Goal: Check status: Check status

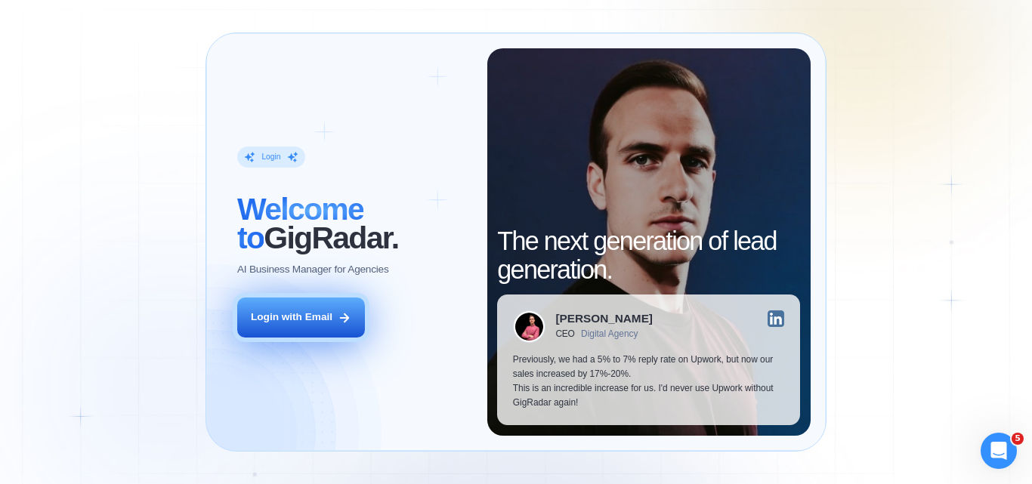
click at [304, 317] on div "Login with Email" at bounding box center [292, 317] width 82 height 14
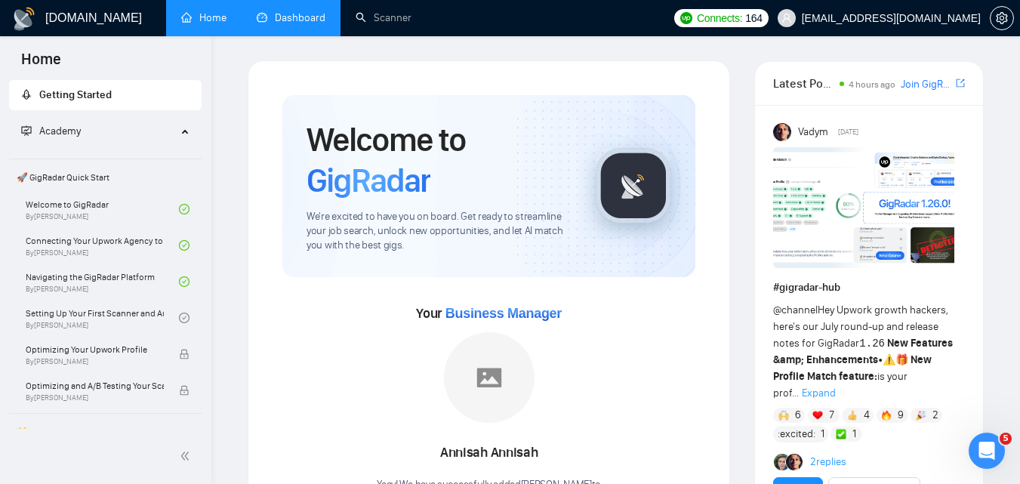
click at [275, 20] on link "Dashboard" at bounding box center [291, 17] width 69 height 13
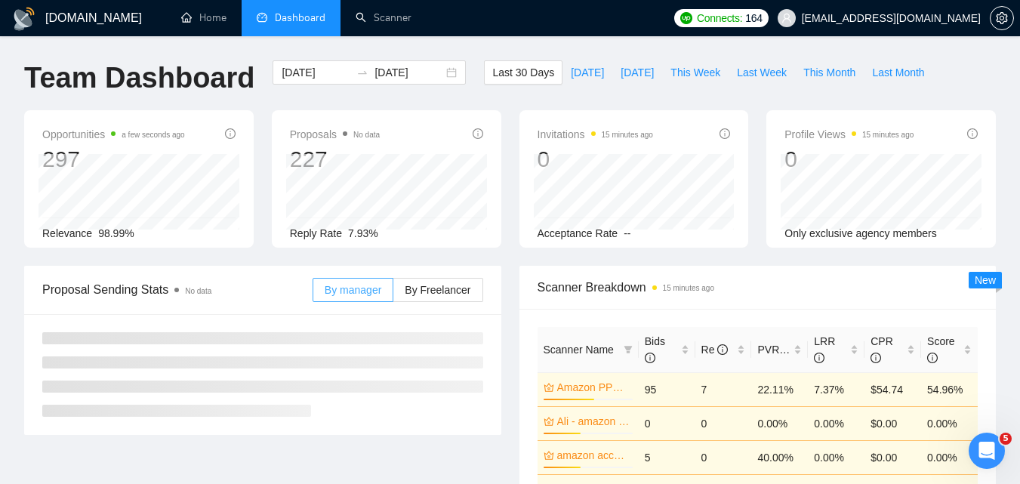
scroll to position [76, 0]
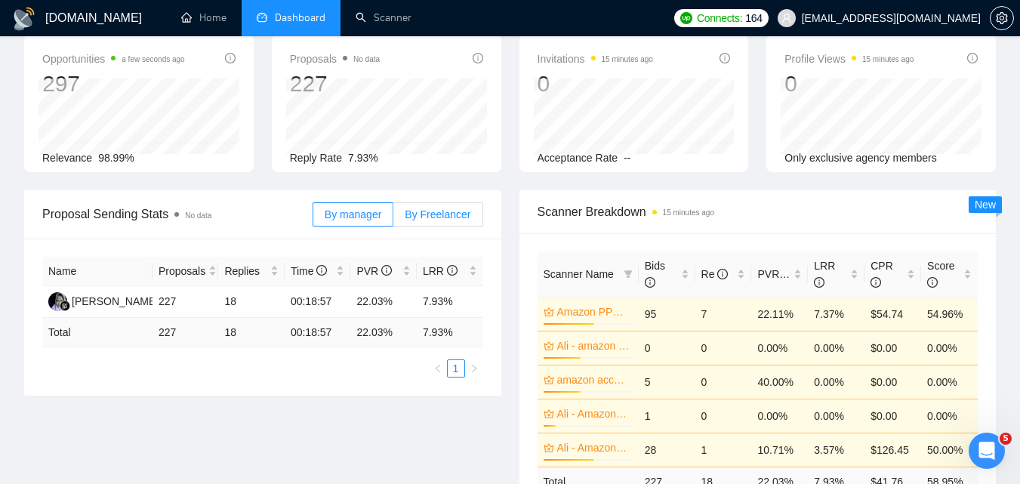
click at [433, 211] on span "By Freelancer" at bounding box center [438, 214] width 66 height 12
click at [394, 218] on input "By Freelancer" at bounding box center [394, 218] width 0 height 0
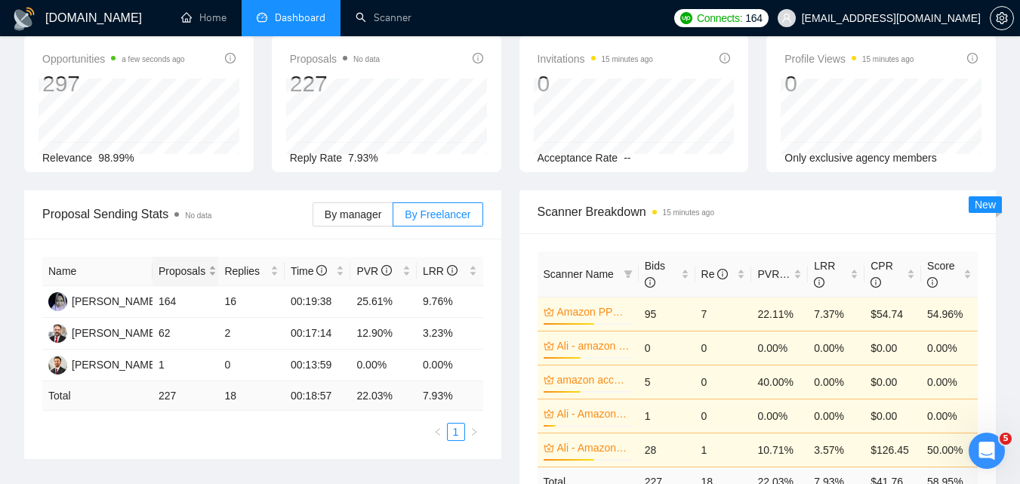
click at [208, 273] on div "Proposals" at bounding box center [186, 271] width 54 height 17
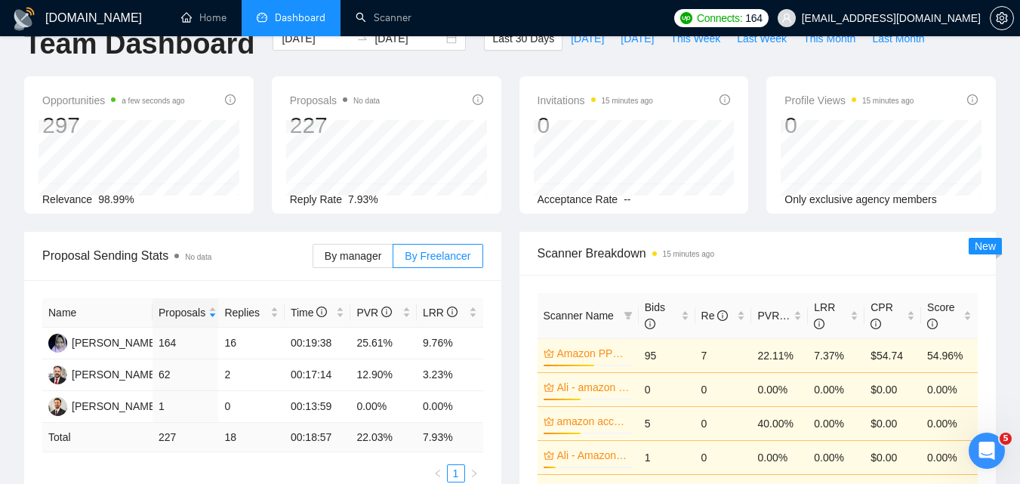
scroll to position [0, 0]
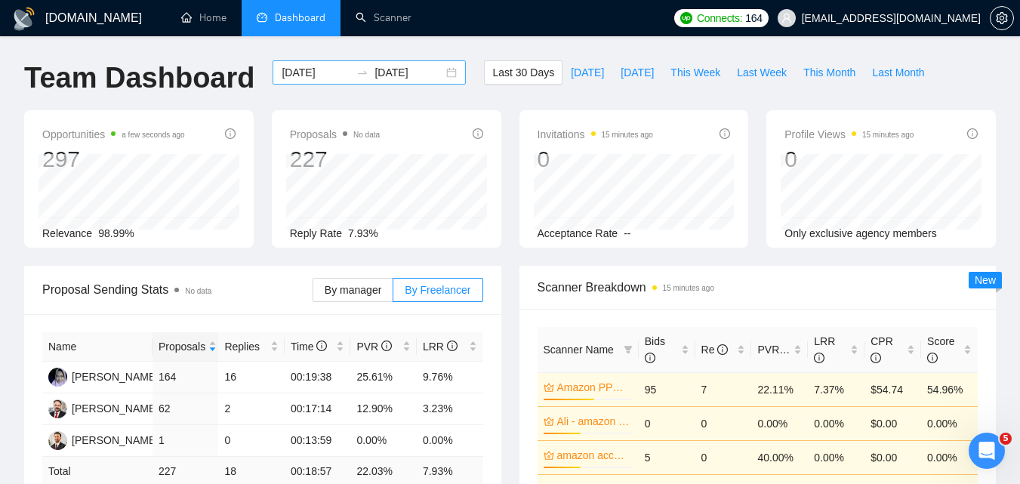
click at [437, 74] on div "[DATE] [DATE]" at bounding box center [369, 72] width 193 height 24
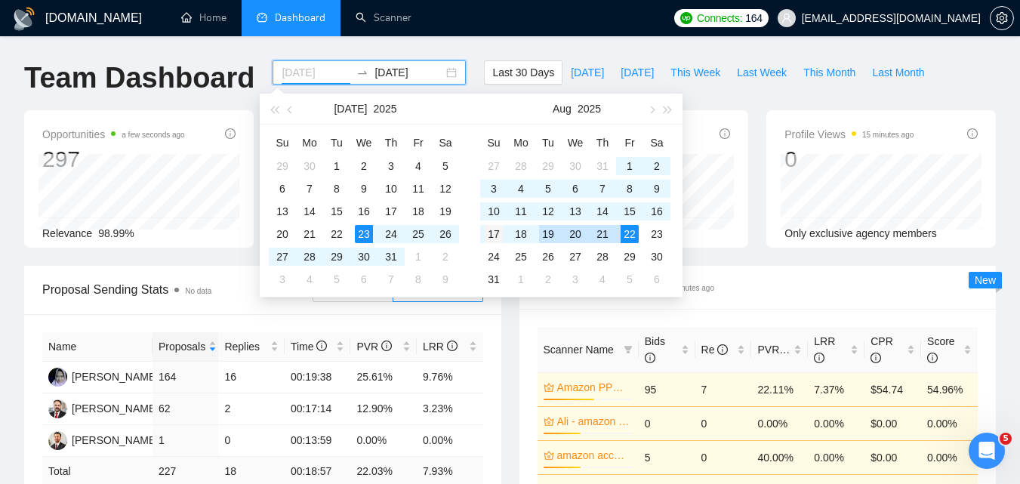
type input "[DATE]"
click at [496, 237] on div "17" at bounding box center [494, 234] width 18 height 18
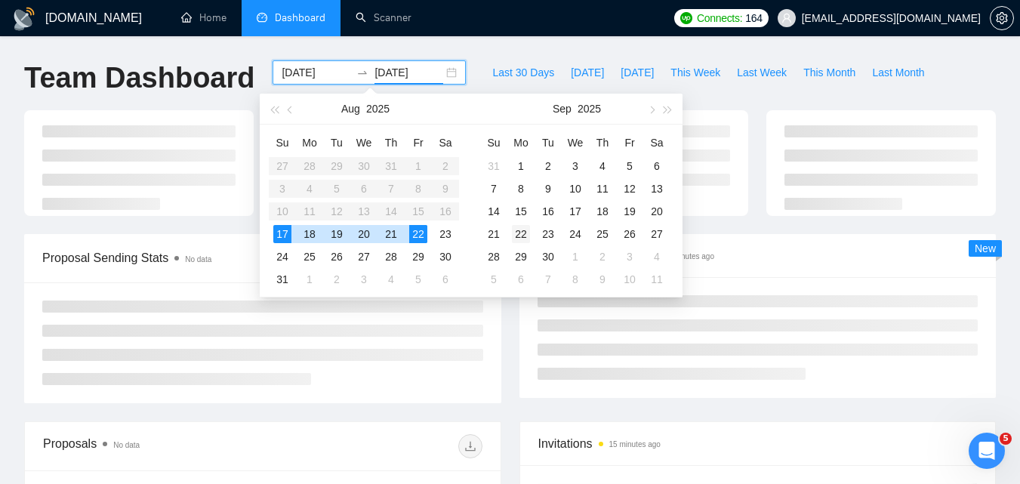
type input "[DATE]"
click at [524, 236] on div "22" at bounding box center [521, 234] width 18 height 18
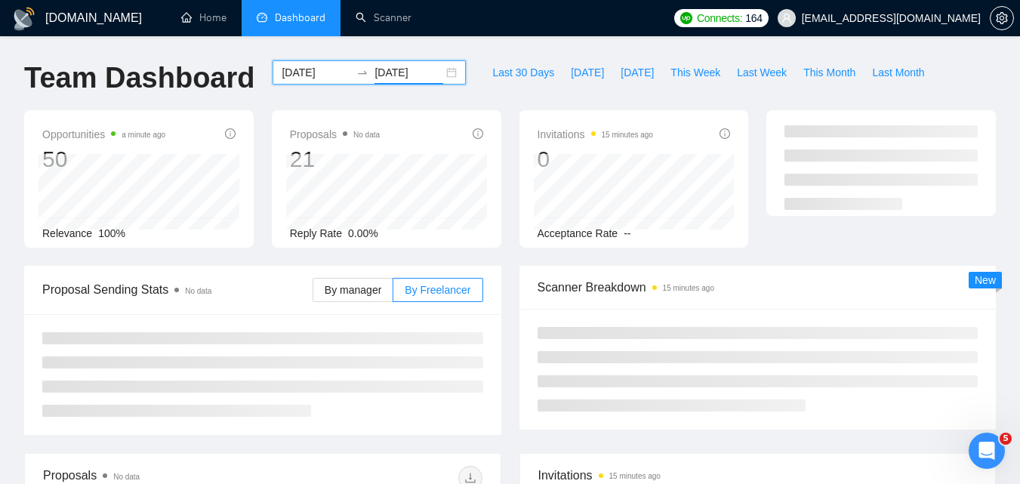
click at [325, 77] on input "[DATE]" at bounding box center [316, 72] width 69 height 17
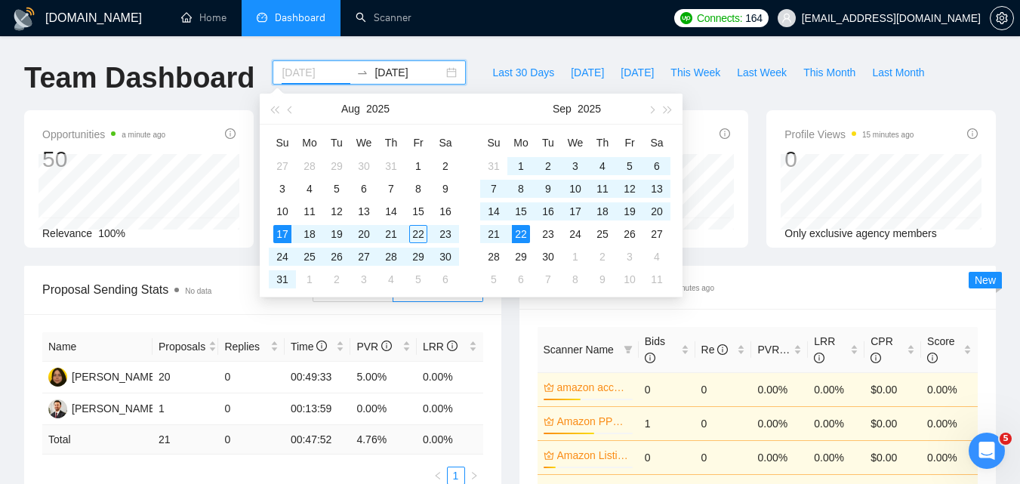
type input "[DATE]"
click at [521, 231] on div "22" at bounding box center [521, 234] width 18 height 18
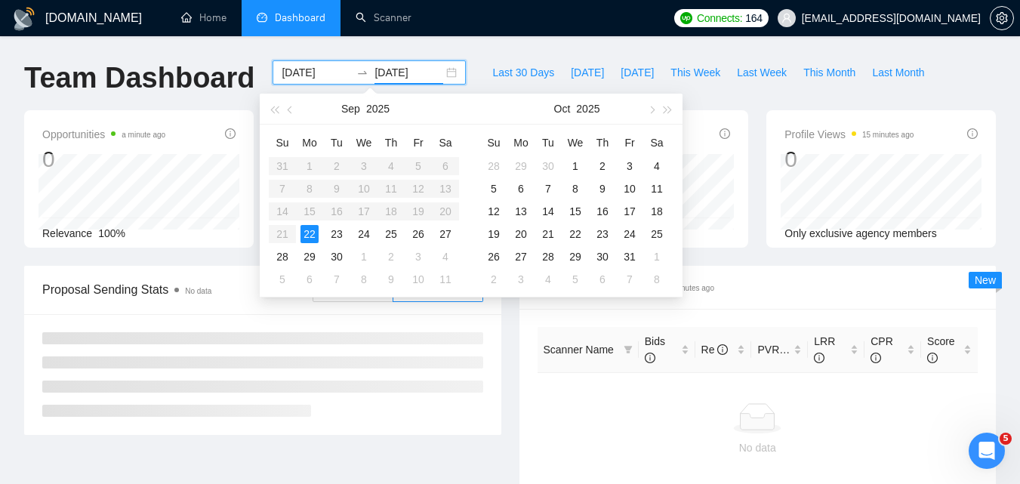
click at [417, 73] on input "[DATE]" at bounding box center [409, 72] width 69 height 17
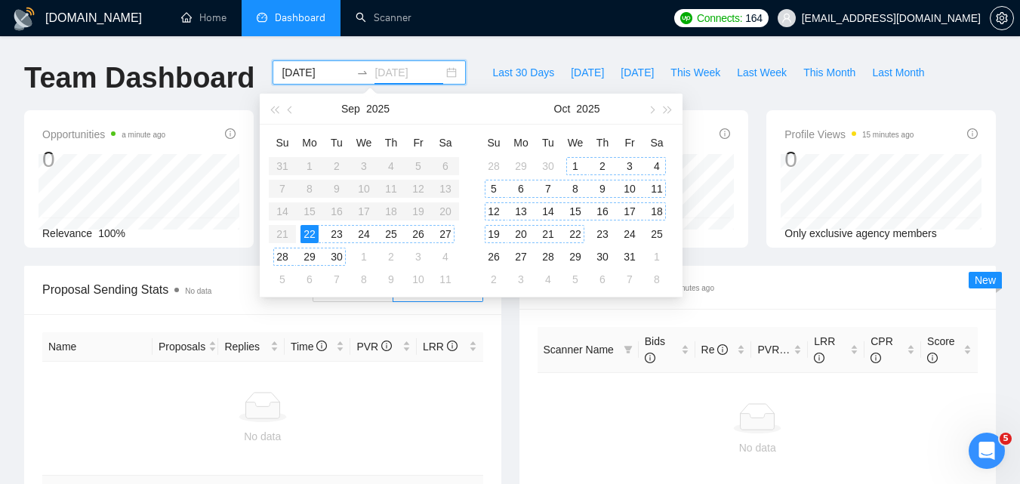
click at [575, 233] on div "22" at bounding box center [576, 234] width 18 height 18
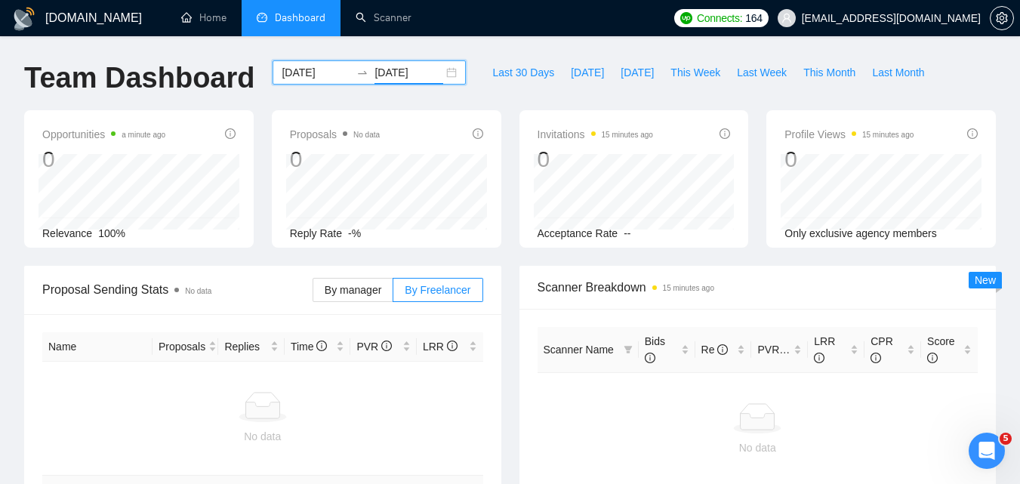
click at [412, 71] on input "[DATE]" at bounding box center [409, 72] width 69 height 17
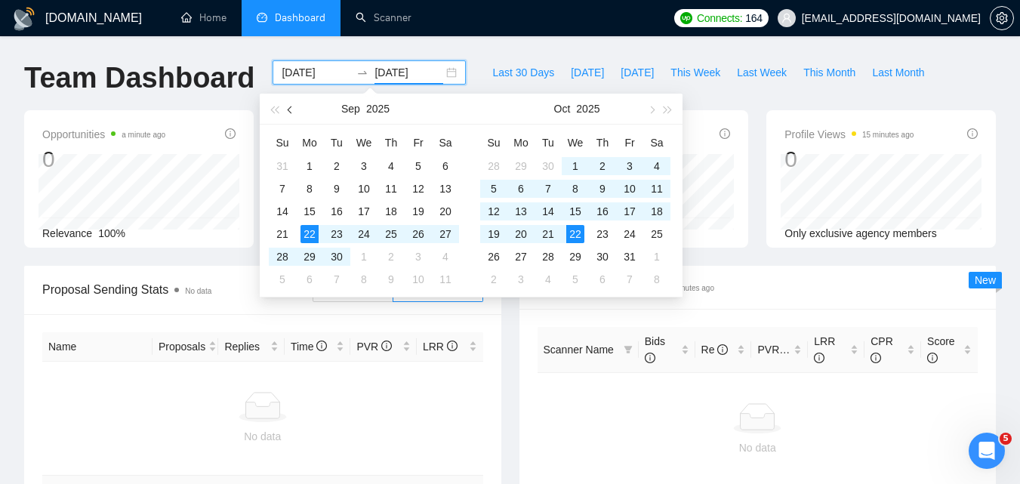
click at [290, 112] on span "button" at bounding box center [292, 110] width 8 height 8
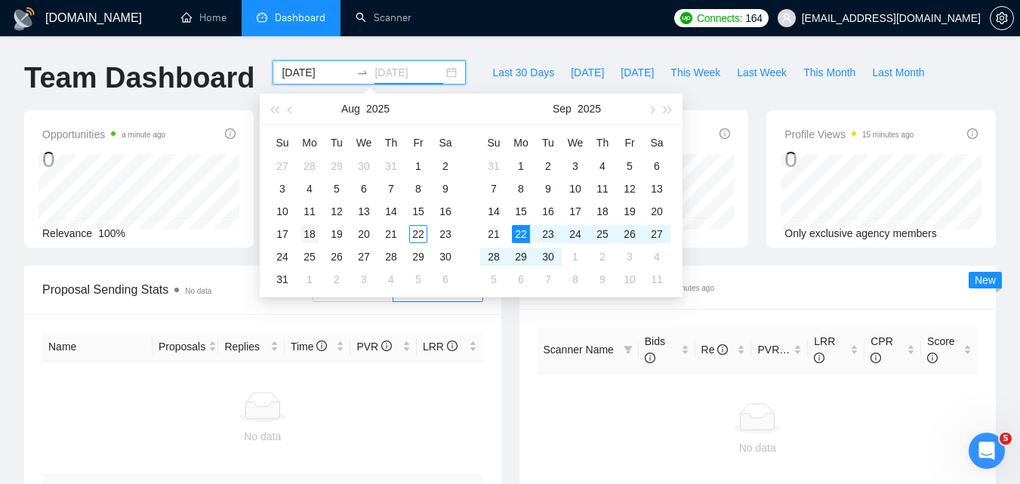
type input "[DATE]"
click at [312, 237] on div "18" at bounding box center [310, 234] width 18 height 18
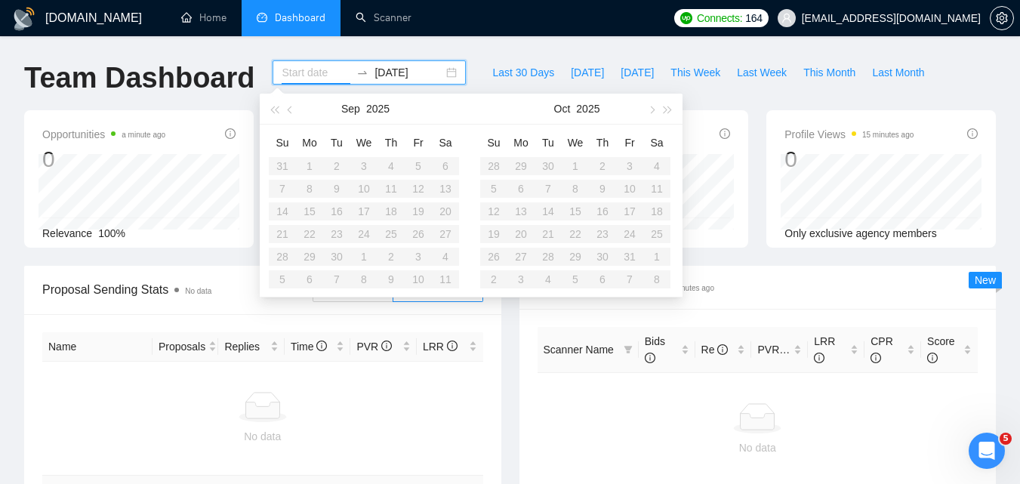
click at [400, 75] on input "[DATE]" at bounding box center [409, 72] width 69 height 17
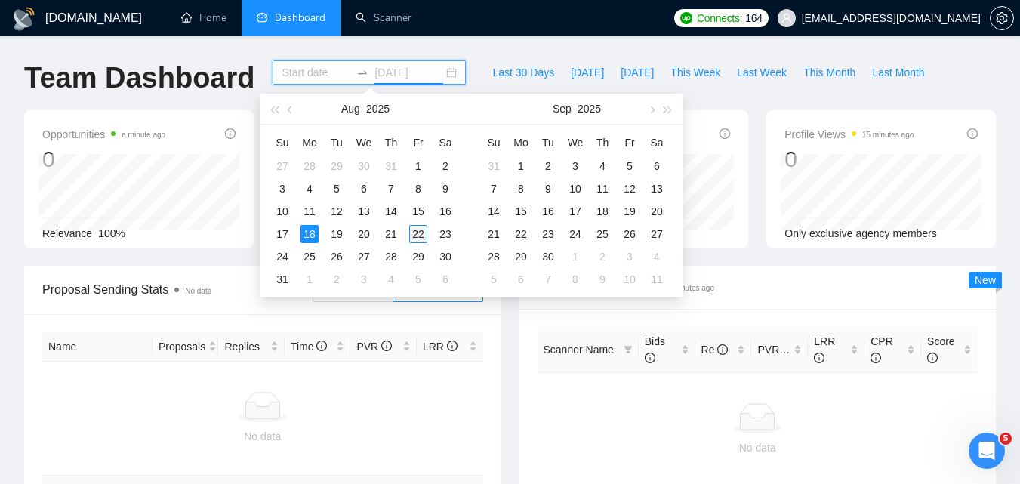
type input "[DATE]"
click at [417, 230] on div "22" at bounding box center [418, 234] width 18 height 18
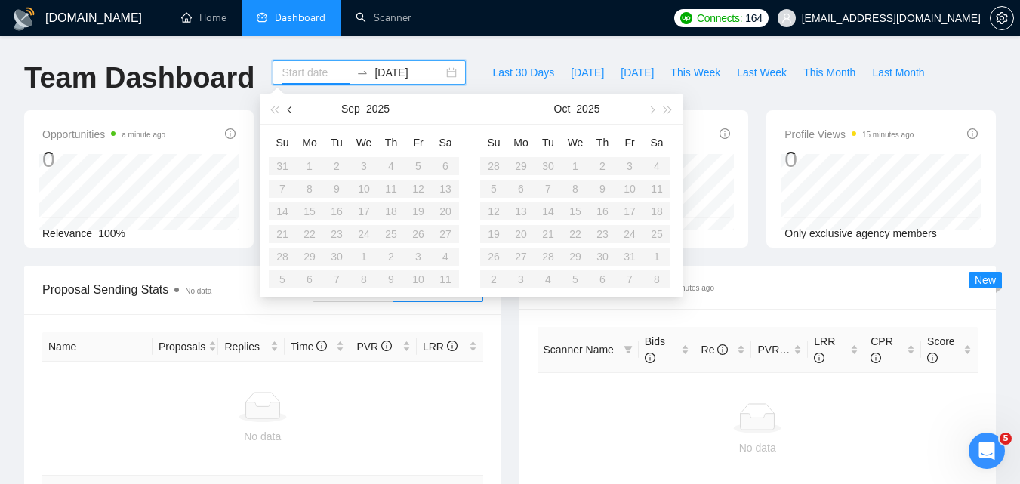
click at [285, 108] on button "button" at bounding box center [290, 109] width 17 height 30
click at [308, 236] on div "18" at bounding box center [310, 234] width 18 height 18
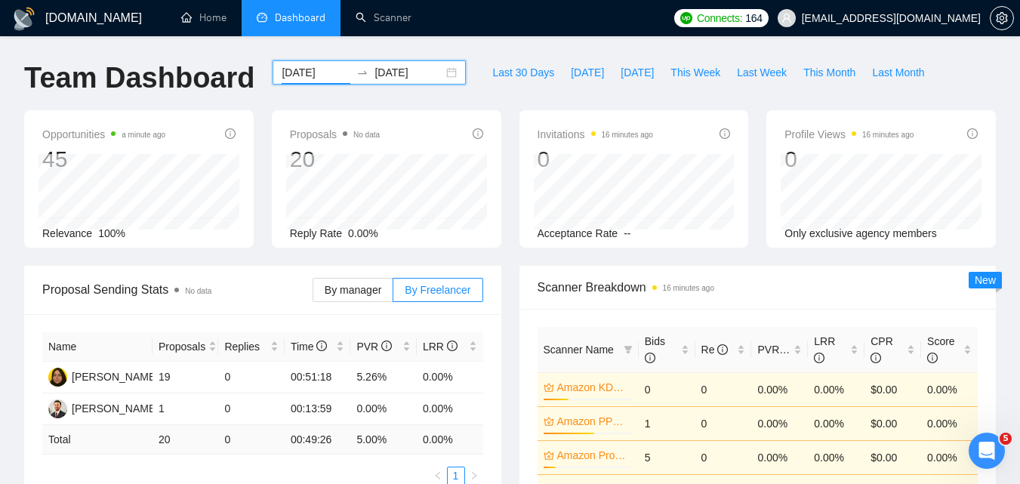
click at [304, 73] on input "[DATE]" at bounding box center [316, 72] width 69 height 17
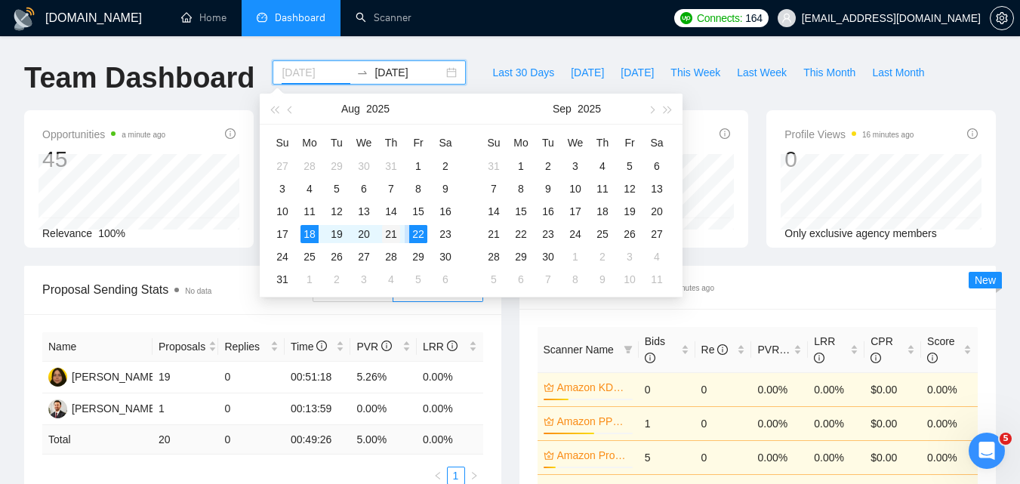
type input "[DATE]"
click at [393, 234] on div "21" at bounding box center [391, 234] width 18 height 18
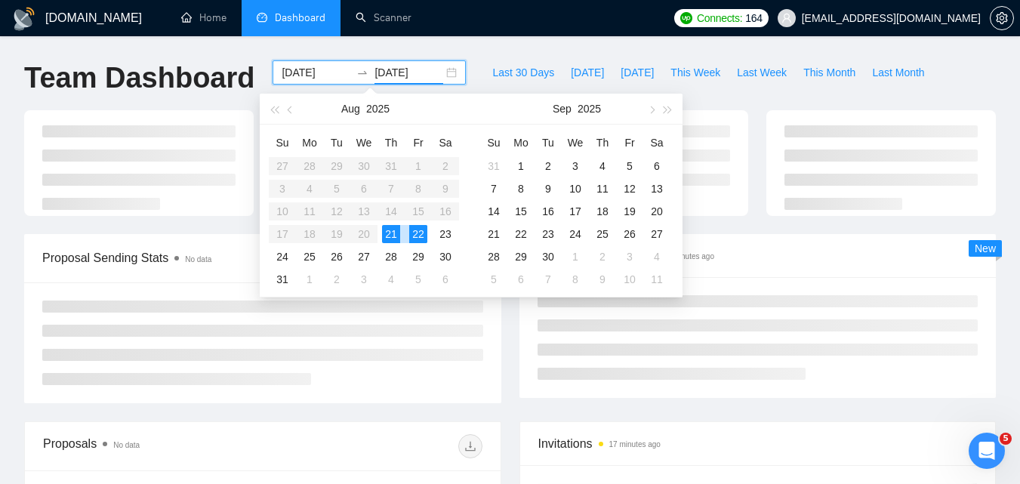
type input "[DATE]"
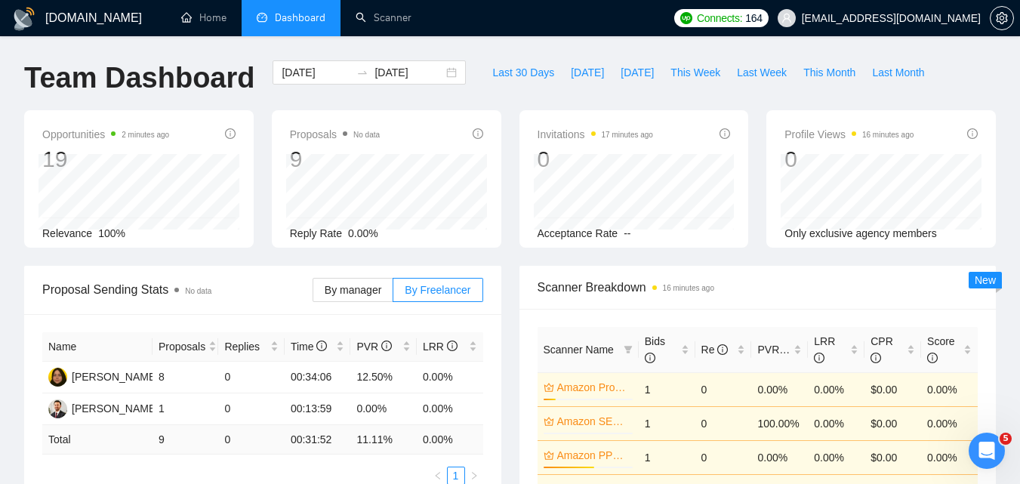
scroll to position [76, 0]
